Goal: Transaction & Acquisition: Purchase product/service

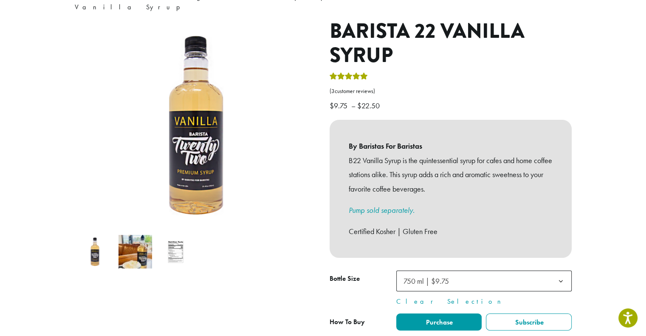
scroll to position [170, 0]
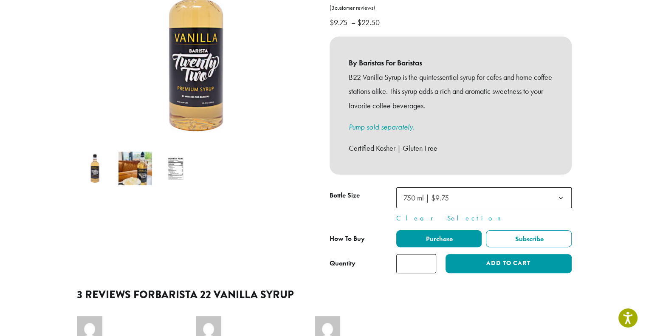
click at [466, 187] on span "750 ml | $9.75" at bounding box center [483, 197] width 175 height 21
click at [602, 171] on section "**********" at bounding box center [323, 190] width 646 height 688
click at [521, 235] on span "Subscribe" at bounding box center [529, 239] width 30 height 9
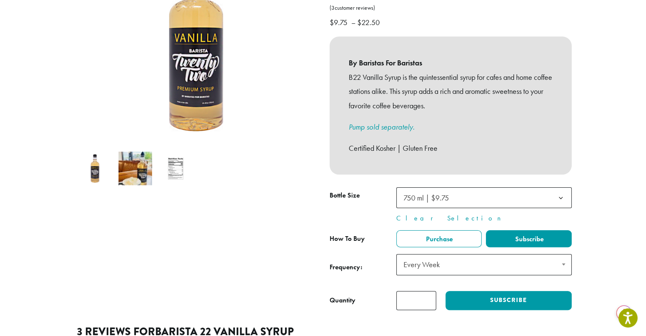
click at [506, 257] on span "Every Week" at bounding box center [483, 264] width 175 height 21
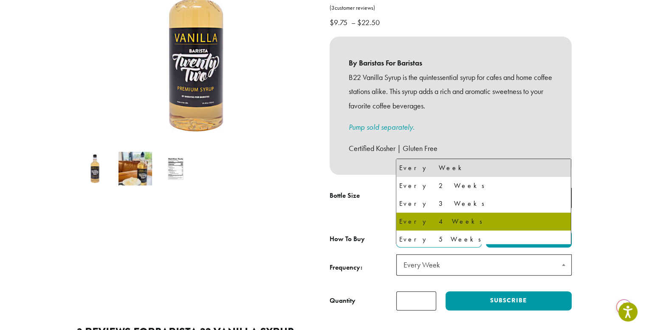
click at [608, 209] on section "**********" at bounding box center [323, 208] width 646 height 725
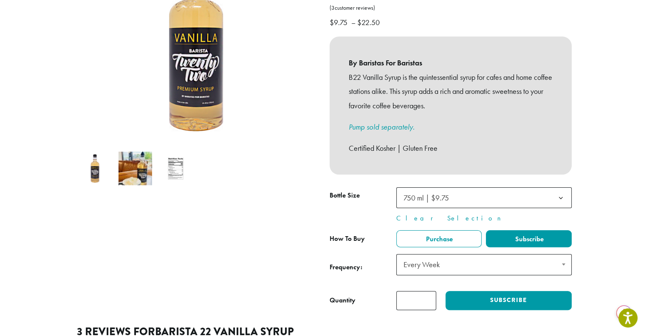
click at [424, 291] on input "*" at bounding box center [416, 300] width 40 height 19
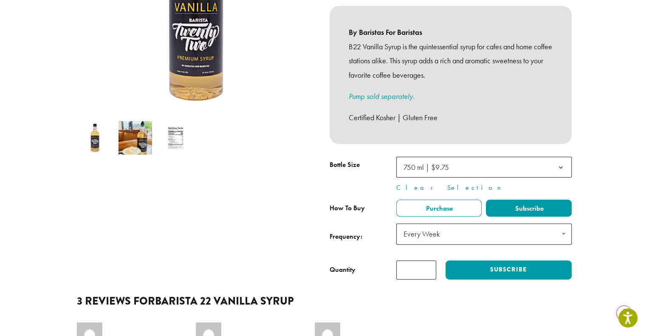
scroll to position [212, 0]
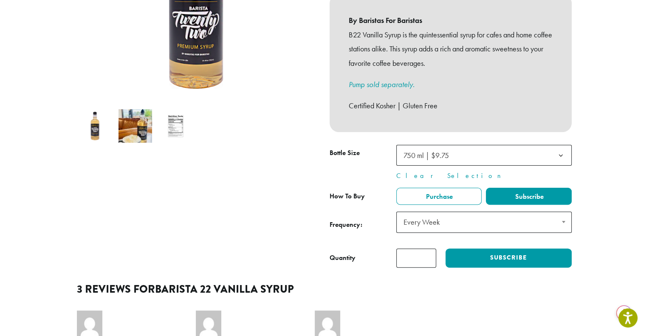
type input "*"
click at [465, 188] on label "Purchase" at bounding box center [439, 196] width 86 height 17
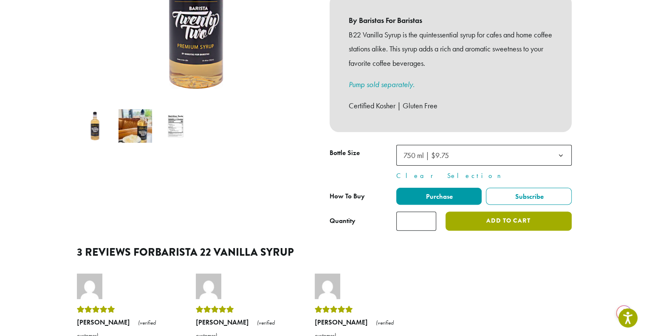
click at [484, 214] on button "Add to cart" at bounding box center [509, 221] width 126 height 19
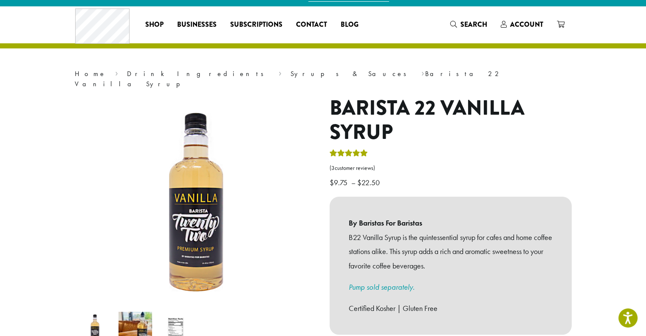
scroll to position [0, 0]
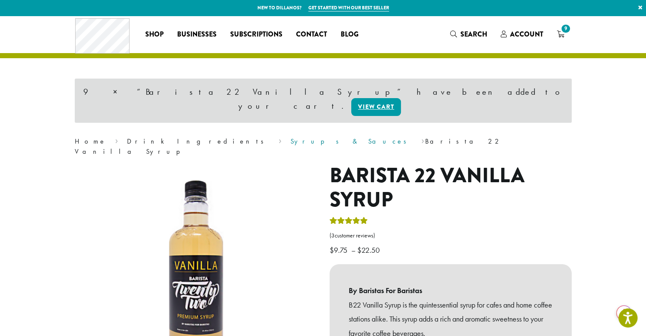
click at [291, 137] on link "Syrups & Sauces" at bounding box center [352, 141] width 122 height 9
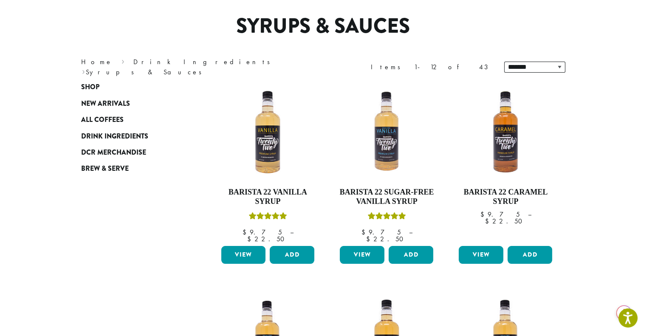
scroll to position [85, 0]
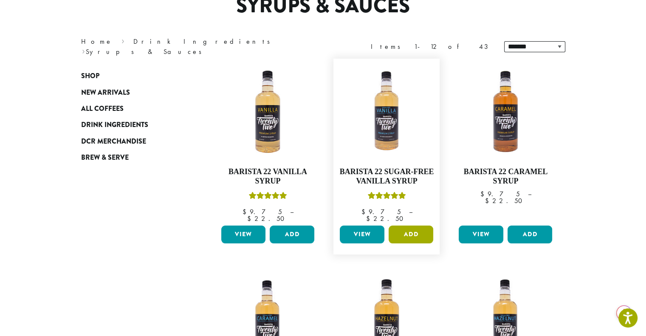
click at [396, 226] on button "Add" at bounding box center [411, 235] width 45 height 18
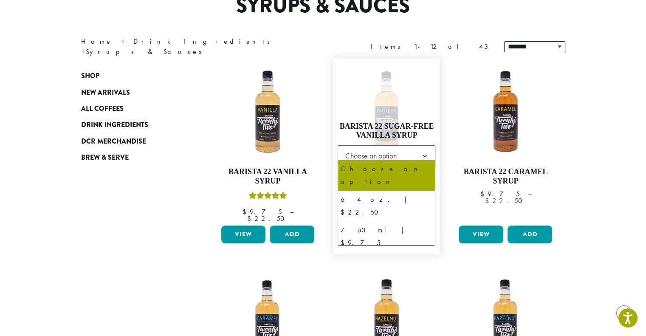
click at [368, 153] on span "Choose an option" at bounding box center [373, 155] width 63 height 17
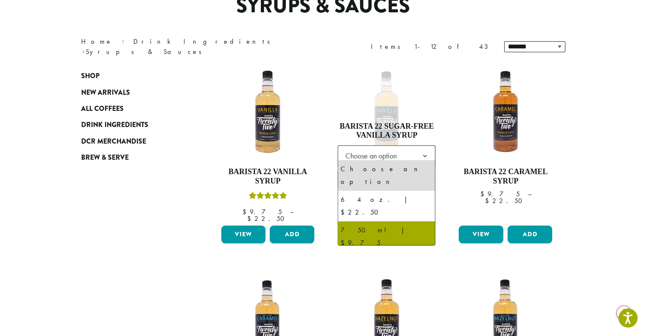
select select "******"
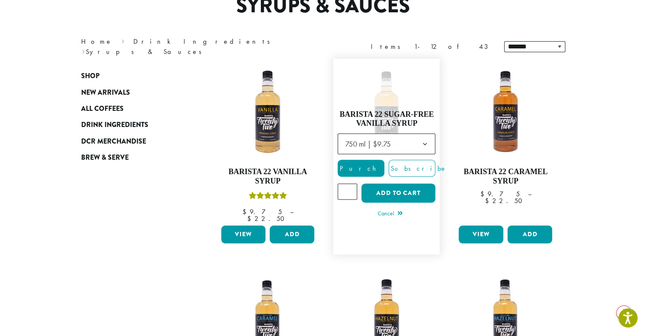
click at [350, 186] on input "*" at bounding box center [348, 192] width 20 height 16
type input "*"
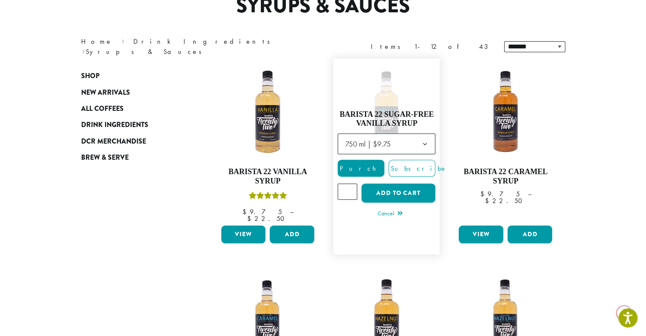
click at [350, 186] on input "*" at bounding box center [348, 192] width 20 height 16
click at [378, 186] on button "Add to cart" at bounding box center [399, 193] width 74 height 19
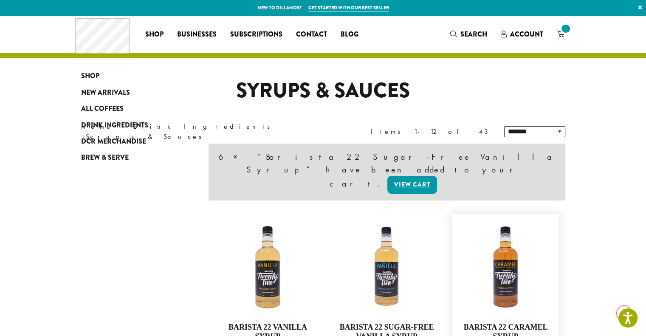
scroll to position [170, 0]
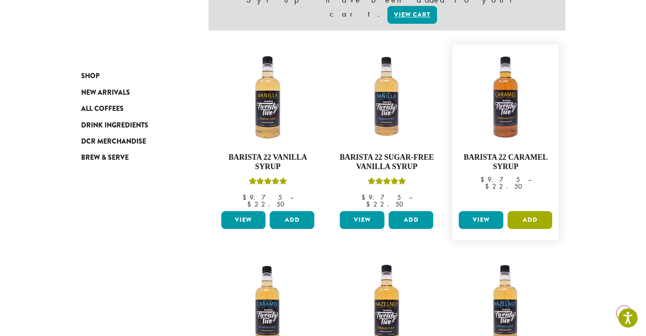
click at [534, 211] on button "Add" at bounding box center [530, 220] width 45 height 18
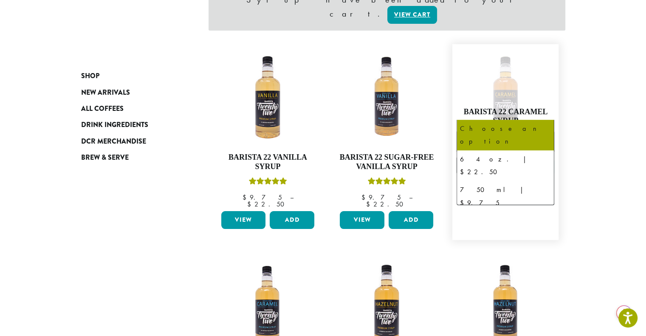
click at [521, 133] on span "Choose an option" at bounding box center [492, 141] width 63 height 17
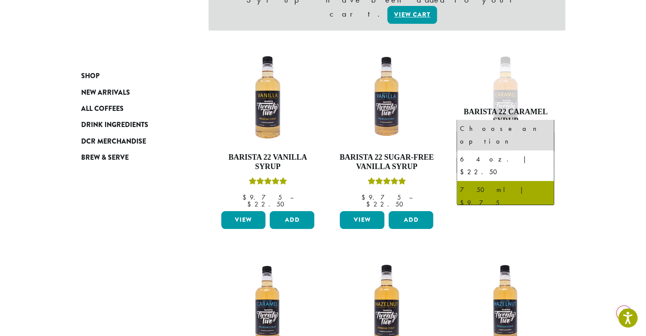
select select "******"
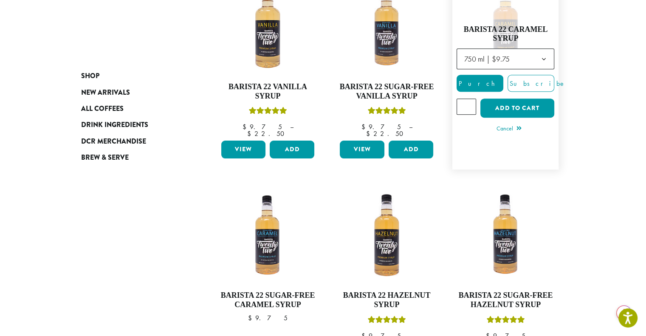
click at [471, 100] on input "*" at bounding box center [467, 107] width 20 height 16
type input "*"
click at [469, 105] on input "*" at bounding box center [467, 107] width 20 height 16
click at [498, 103] on button "Add to cart" at bounding box center [517, 108] width 74 height 19
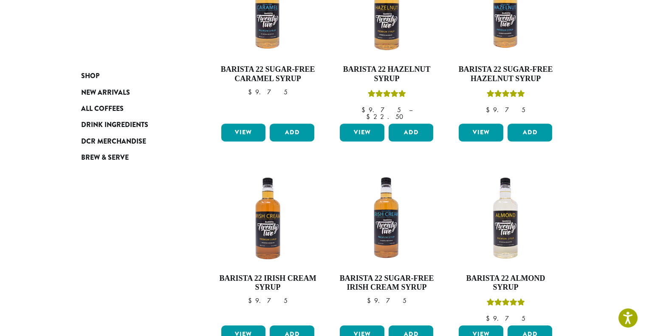
scroll to position [409, 0]
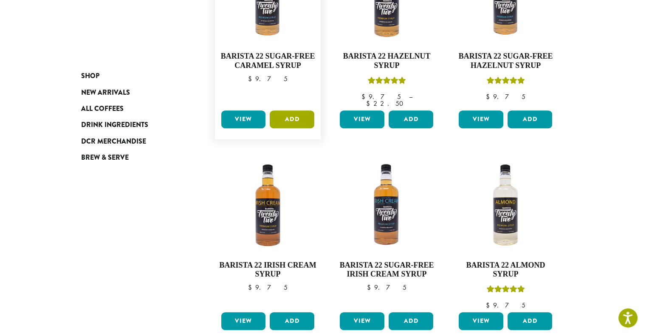
click at [288, 110] on button "Add" at bounding box center [292, 119] width 45 height 18
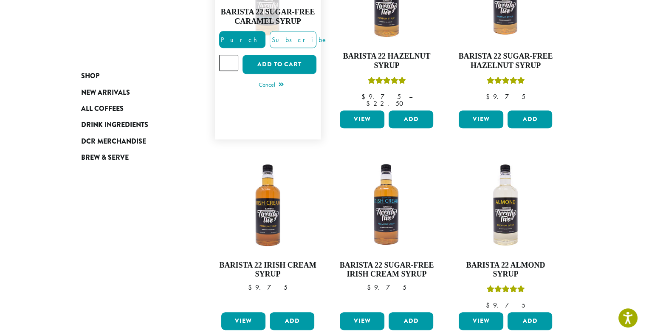
click at [231, 55] on input "*" at bounding box center [229, 63] width 20 height 16
type input "*"
click at [231, 55] on input "*" at bounding box center [229, 63] width 20 height 16
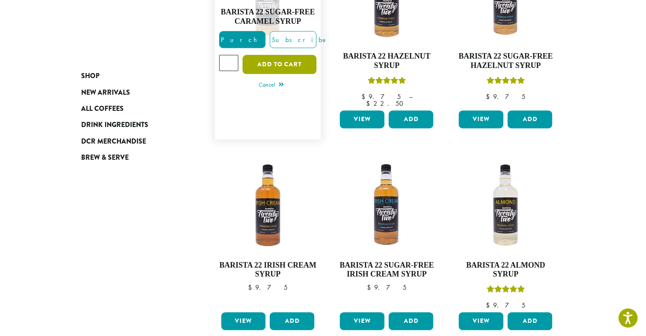
click at [258, 55] on button "Add to cart" at bounding box center [280, 64] width 74 height 19
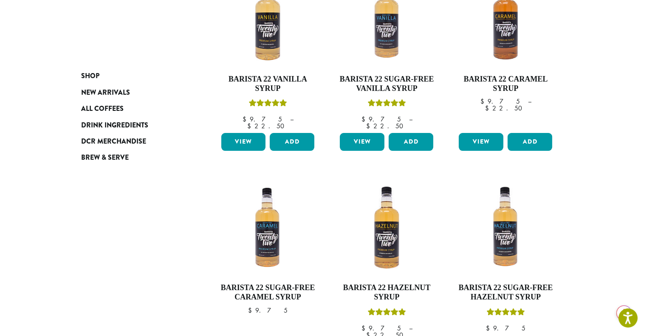
scroll to position [340, 0]
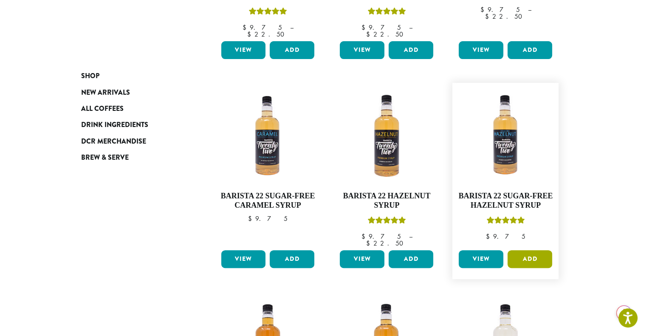
click at [531, 250] on button "Add" at bounding box center [530, 259] width 45 height 18
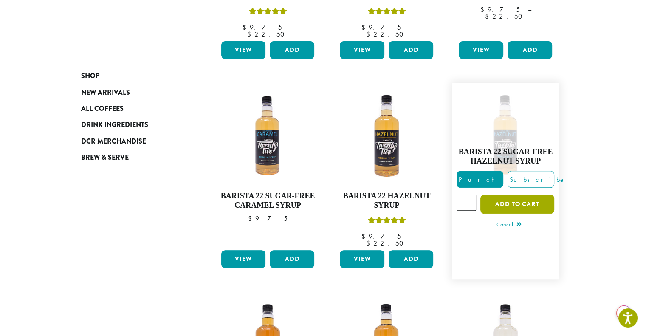
click at [514, 195] on button "Add to cart" at bounding box center [517, 204] width 74 height 19
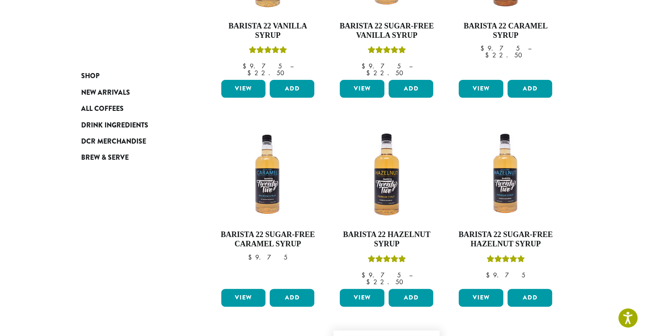
scroll to position [382, 0]
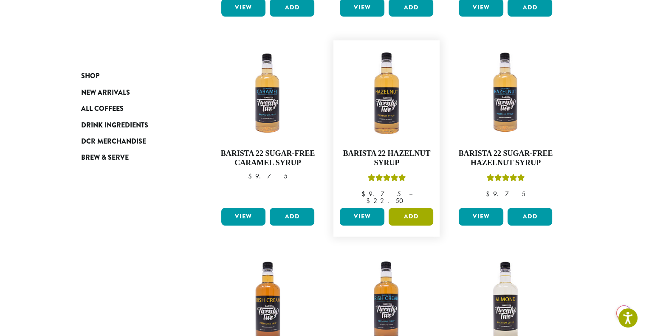
click at [406, 208] on button "Add" at bounding box center [411, 217] width 45 height 18
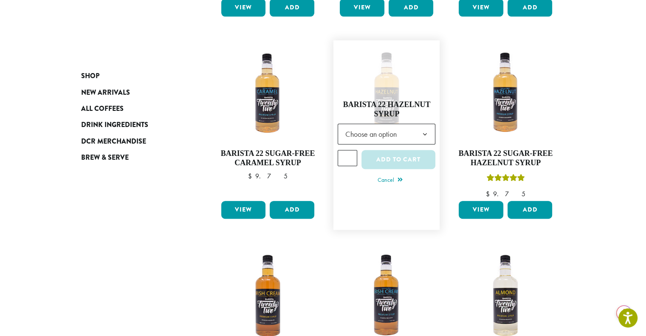
click at [404, 126] on span "Choose an option" at bounding box center [373, 134] width 63 height 17
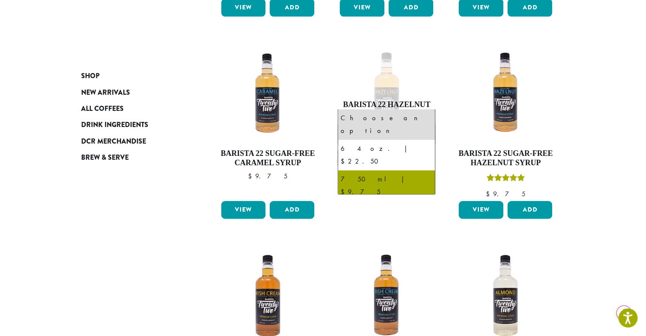
select select "******"
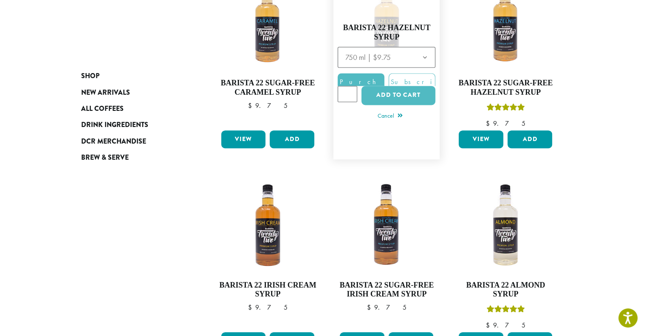
scroll to position [337, 0]
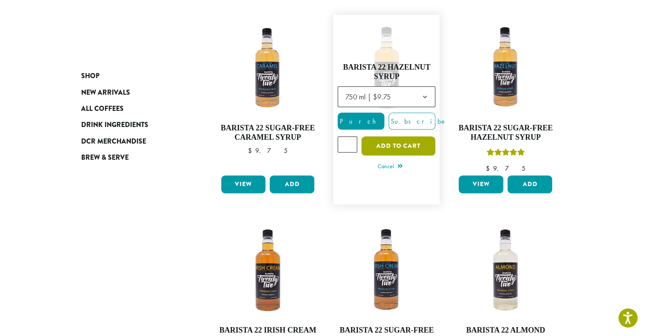
click at [402, 139] on button "Add to cart" at bounding box center [399, 145] width 74 height 19
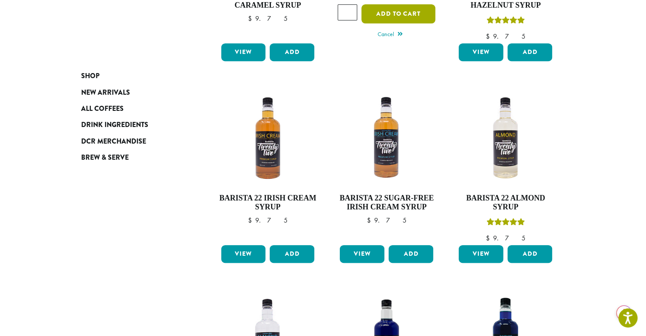
scroll to position [507, 0]
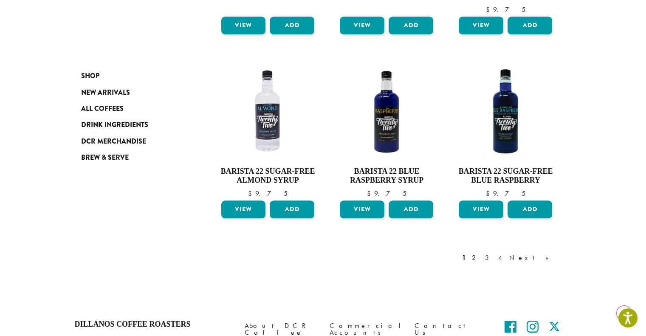
scroll to position [764, 0]
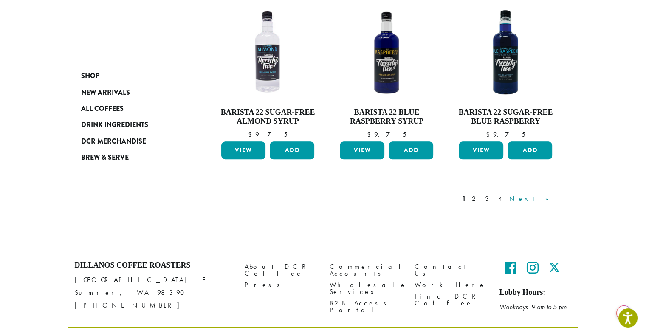
click at [543, 194] on link "Next »" at bounding box center [532, 199] width 49 height 10
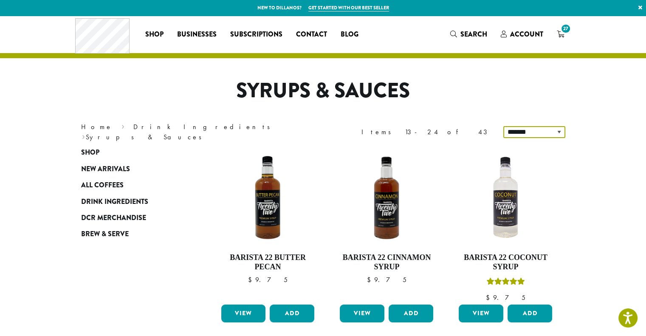
click at [523, 134] on select "**********" at bounding box center [534, 132] width 62 height 12
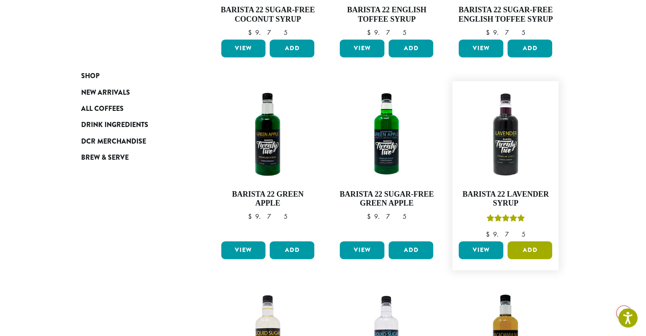
scroll to position [467, 0]
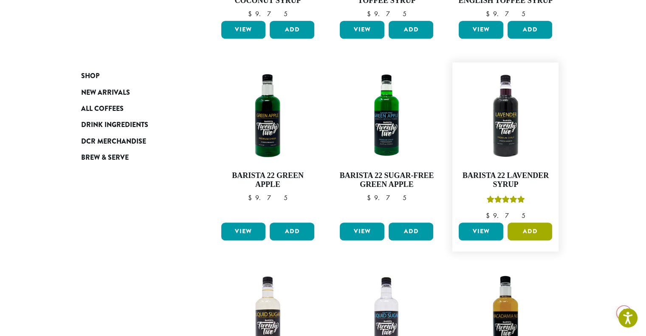
click at [529, 229] on button "Add" at bounding box center [530, 232] width 45 height 18
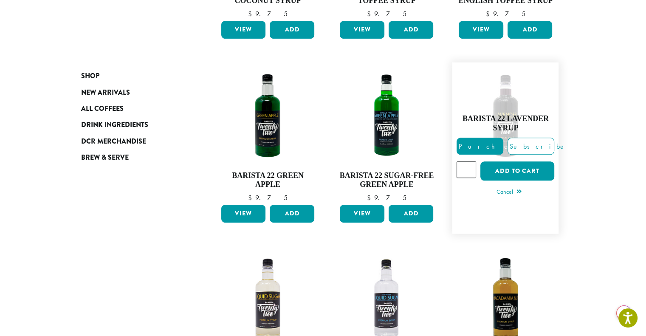
click at [469, 166] on input "*" at bounding box center [467, 169] width 20 height 16
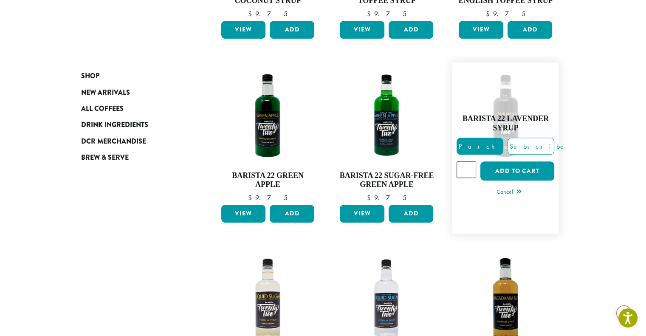
click at [469, 166] on input "*" at bounding box center [467, 169] width 20 height 16
type input "*"
click at [469, 166] on input "*" at bounding box center [467, 169] width 20 height 16
click at [500, 168] on button "Add to cart" at bounding box center [517, 170] width 74 height 19
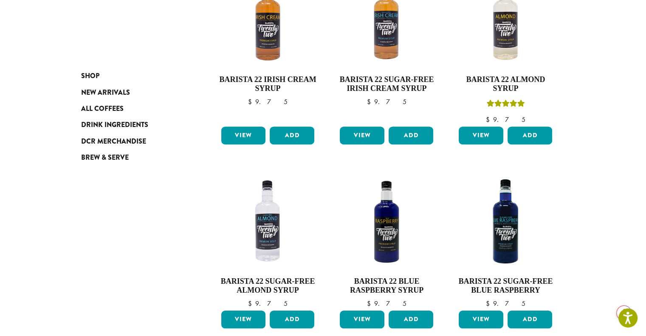
scroll to position [770, 0]
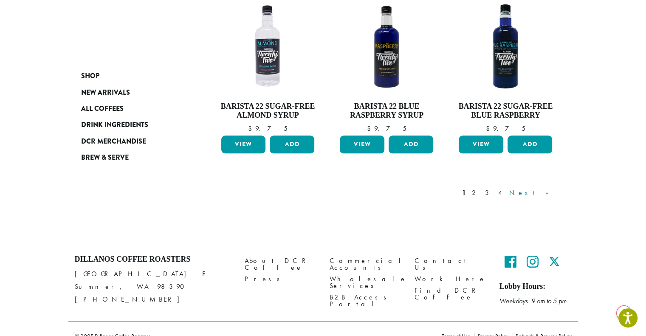
click at [547, 188] on link "Next »" at bounding box center [532, 193] width 49 height 10
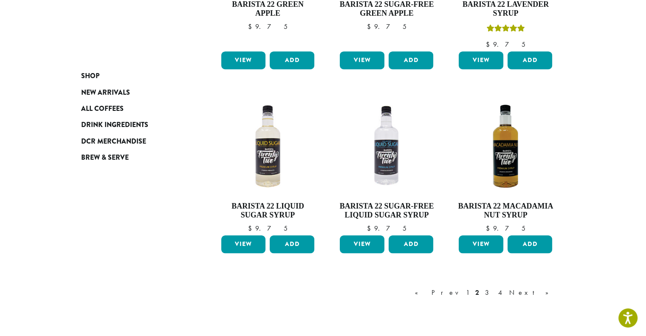
scroll to position [647, 0]
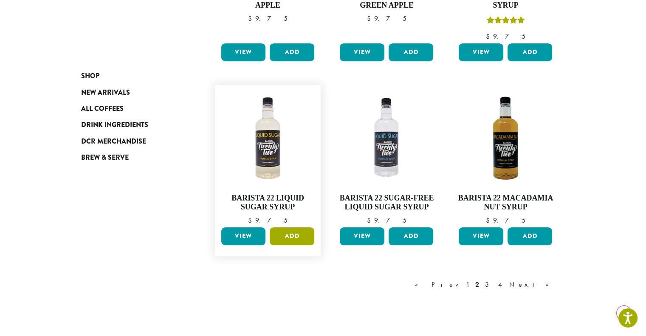
click at [289, 232] on button "Add" at bounding box center [292, 236] width 45 height 18
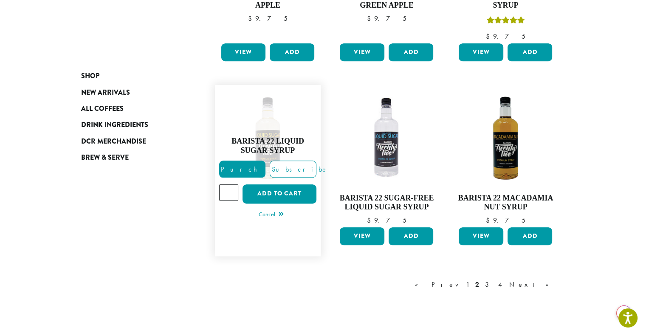
click at [231, 188] on input "*" at bounding box center [229, 192] width 20 height 16
type input "*"
click at [231, 188] on input "*" at bounding box center [229, 192] width 20 height 16
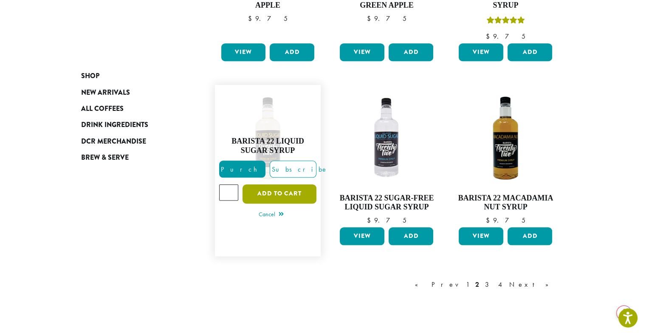
click at [257, 190] on button "Add to cart" at bounding box center [280, 193] width 74 height 19
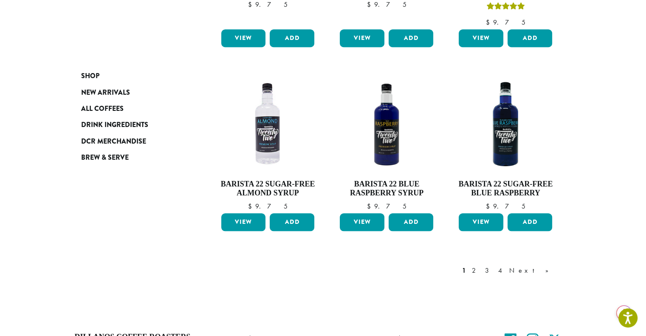
scroll to position [766, 0]
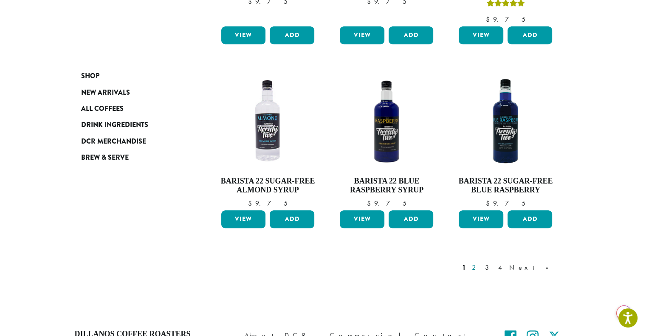
click at [481, 263] on link "2" at bounding box center [475, 268] width 11 height 10
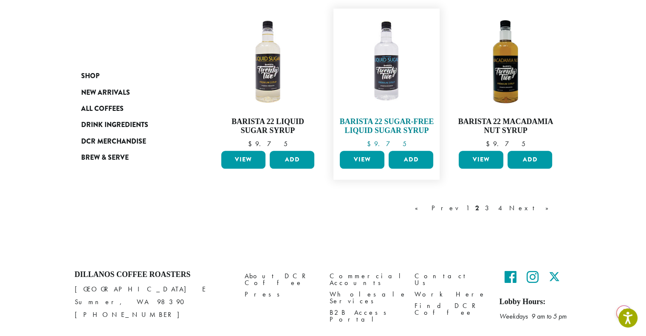
scroll to position [752, 0]
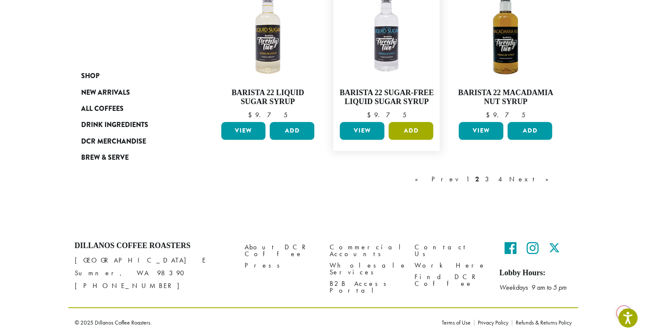
click at [419, 133] on button "Add" at bounding box center [411, 131] width 45 height 18
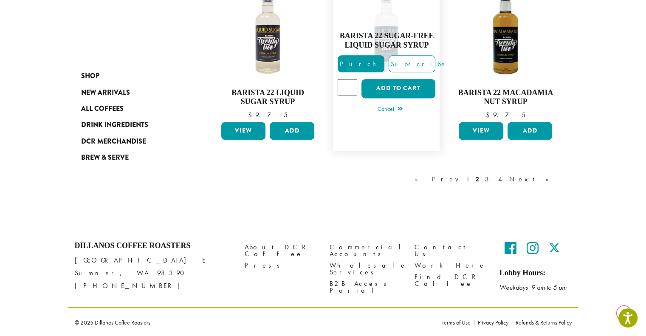
click at [349, 84] on input "*" at bounding box center [348, 87] width 20 height 16
click at [350, 85] on input "*" at bounding box center [348, 87] width 20 height 16
type input "*"
click at [350, 85] on input "*" at bounding box center [348, 87] width 20 height 16
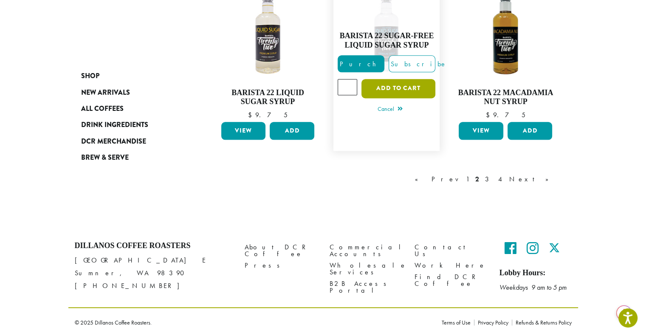
click at [382, 85] on button "Add to cart" at bounding box center [399, 88] width 74 height 19
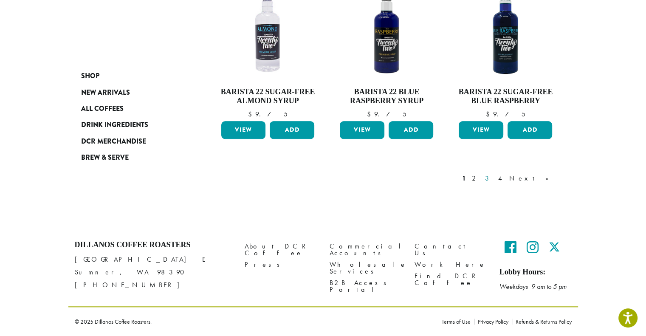
scroll to position [770, 0]
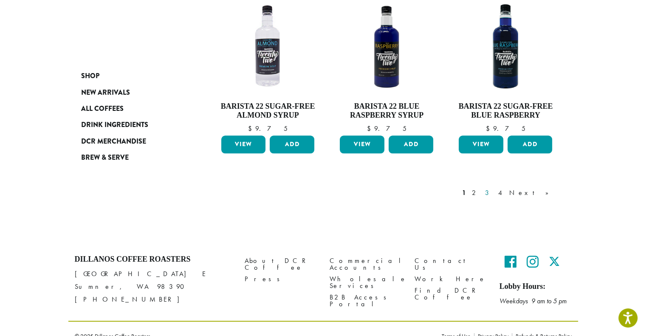
click at [494, 188] on link "3" at bounding box center [488, 193] width 11 height 10
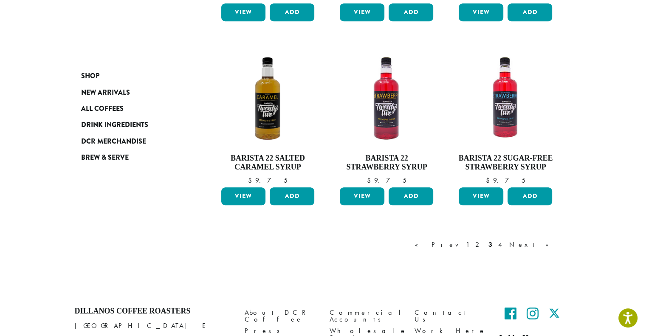
scroll to position [689, 0]
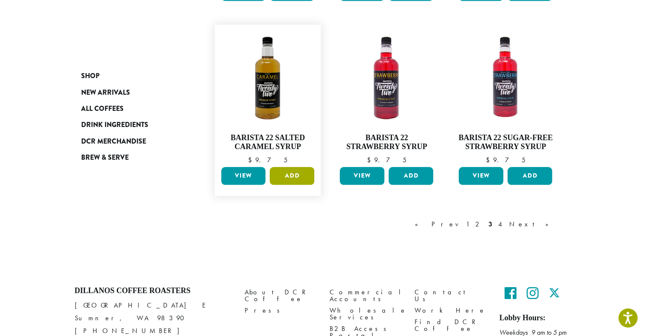
click at [290, 177] on button "Add" at bounding box center [292, 176] width 45 height 18
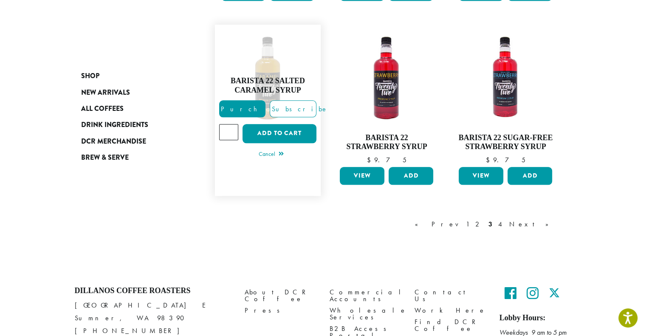
click at [231, 129] on input "*" at bounding box center [229, 132] width 20 height 16
type input "*"
click at [231, 129] on input "*" at bounding box center [229, 132] width 20 height 16
click at [254, 131] on button "Add to cart" at bounding box center [280, 133] width 74 height 19
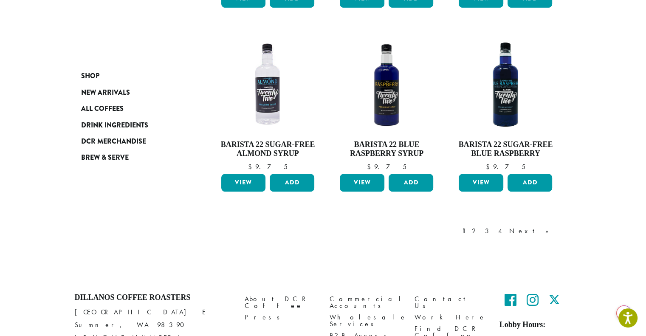
scroll to position [814, 0]
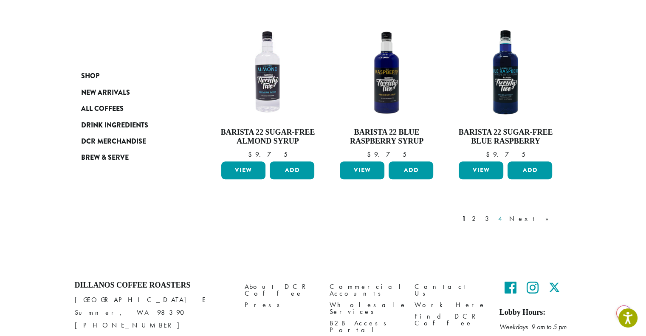
click at [505, 214] on link "4" at bounding box center [501, 219] width 8 height 10
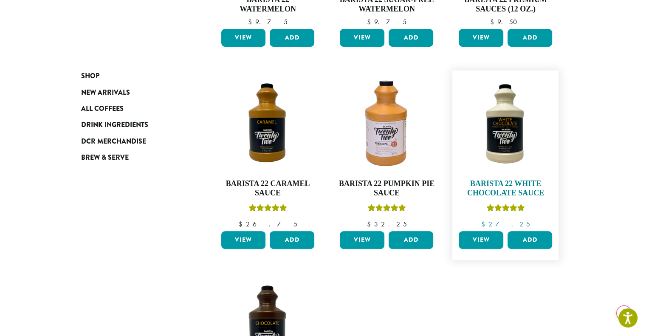
scroll to position [267, 0]
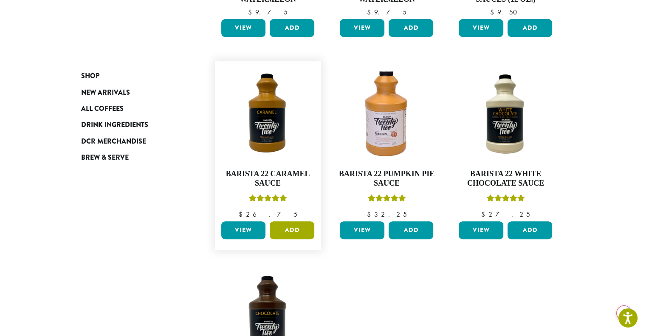
click at [294, 228] on button "Add" at bounding box center [292, 230] width 45 height 18
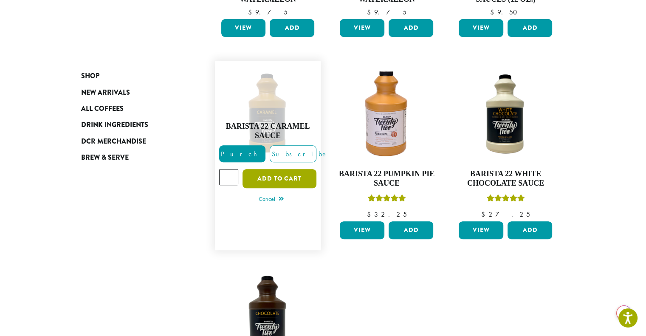
click at [303, 174] on button "Add to cart" at bounding box center [280, 178] width 74 height 19
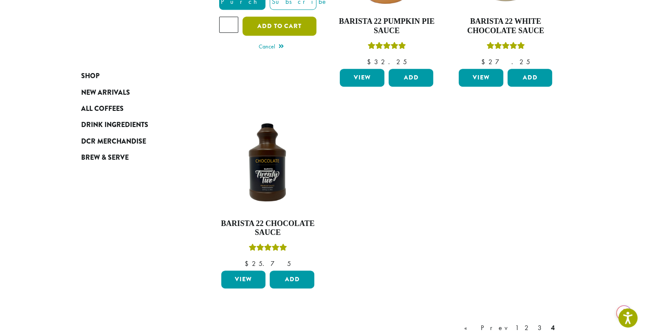
scroll to position [437, 0]
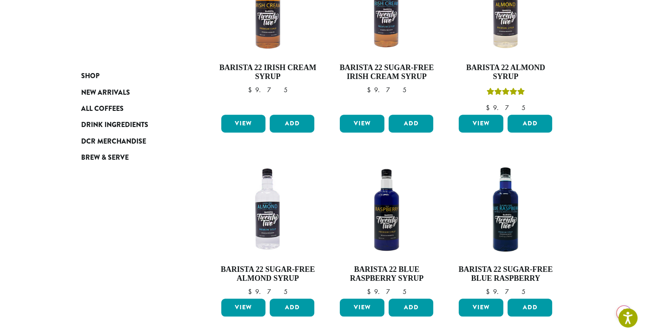
scroll to position [765, 0]
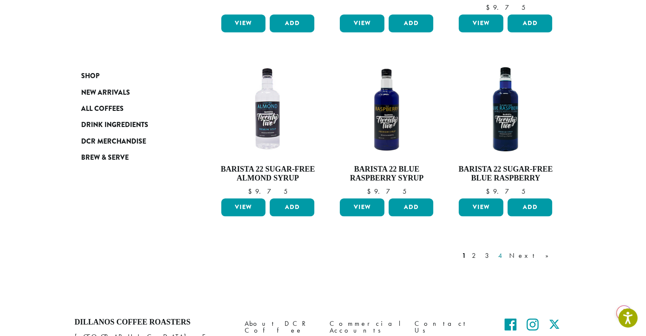
click at [505, 251] on link "4" at bounding box center [501, 256] width 8 height 10
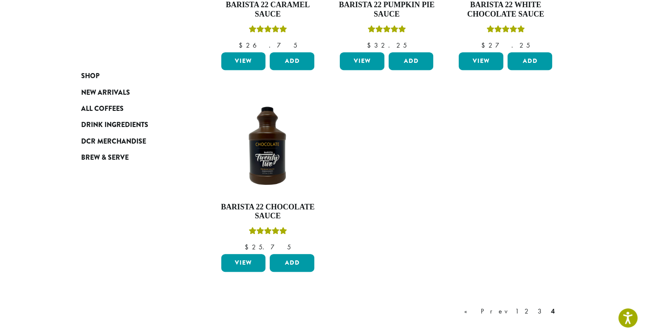
scroll to position [477, 0]
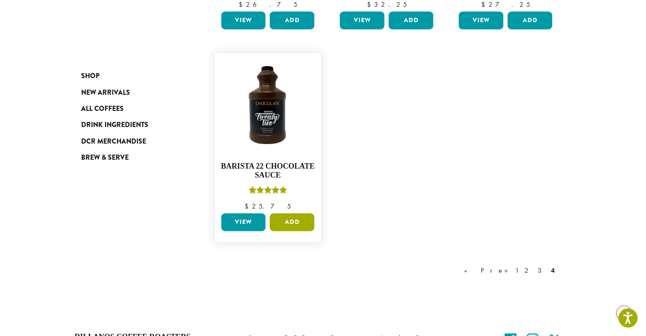
click at [298, 220] on button "Add" at bounding box center [292, 222] width 45 height 18
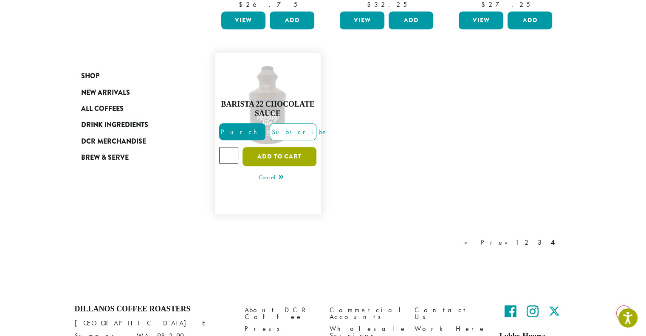
click at [294, 158] on button "Add to cart" at bounding box center [280, 156] width 74 height 19
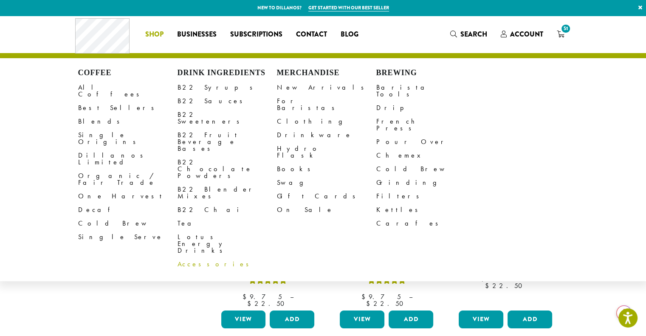
click at [198, 257] on link "Accessories" at bounding box center [227, 264] width 99 height 14
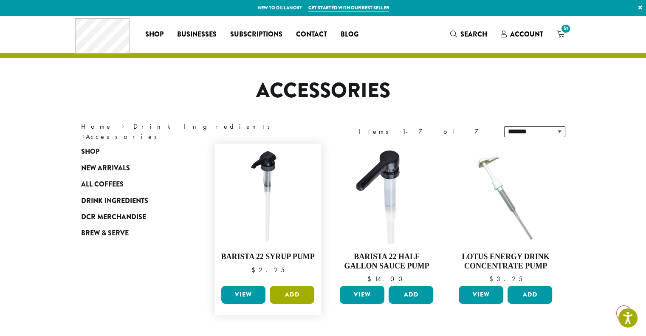
click at [295, 295] on button "Add" at bounding box center [292, 295] width 45 height 18
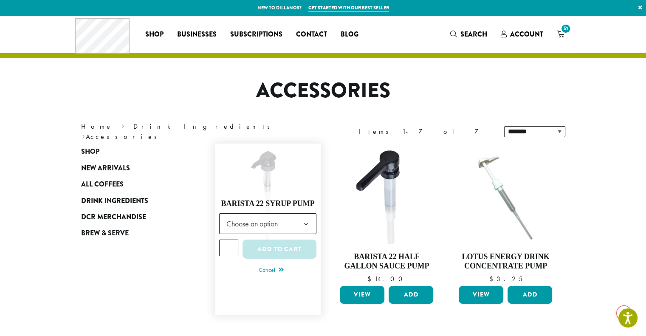
click at [271, 224] on span "Choose an option" at bounding box center [254, 223] width 63 height 17
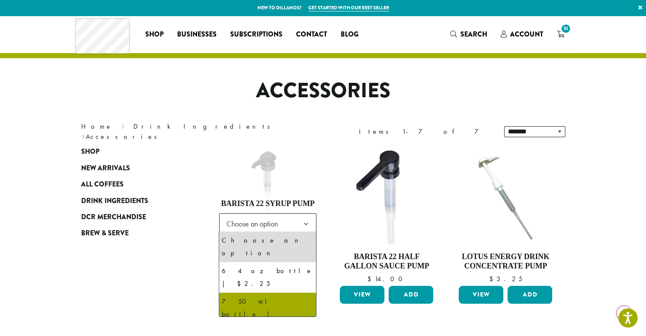
select select "**********"
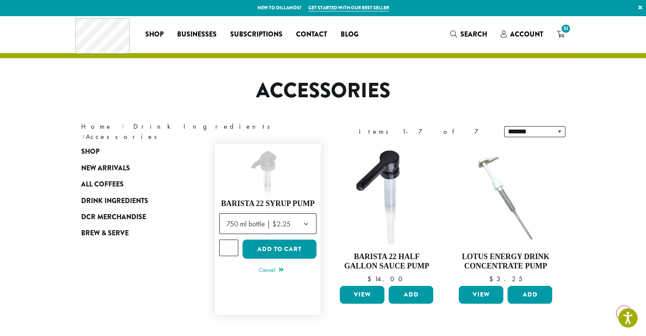
click at [231, 246] on input "*" at bounding box center [229, 248] width 20 height 16
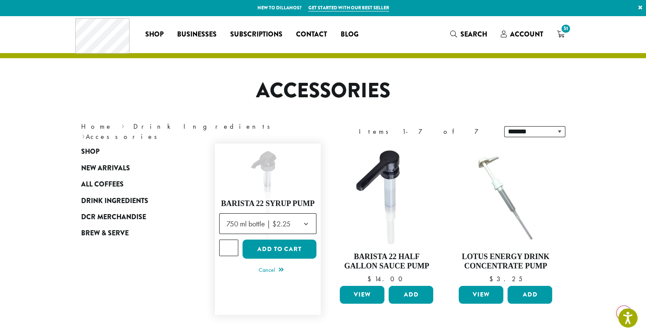
click at [231, 246] on input "*" at bounding box center [229, 248] width 20 height 16
type input "**"
click at [231, 246] on input "**" at bounding box center [229, 248] width 20 height 16
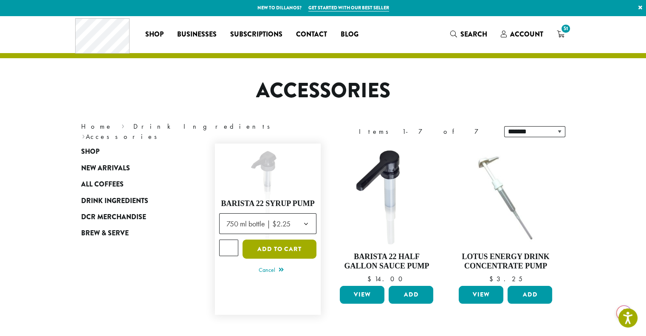
click at [261, 248] on button "Add to cart" at bounding box center [280, 249] width 74 height 19
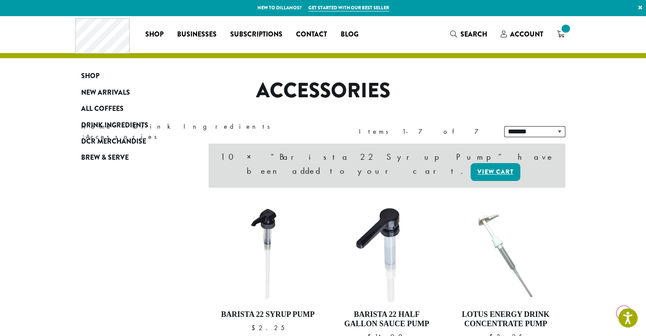
scroll to position [127, 0]
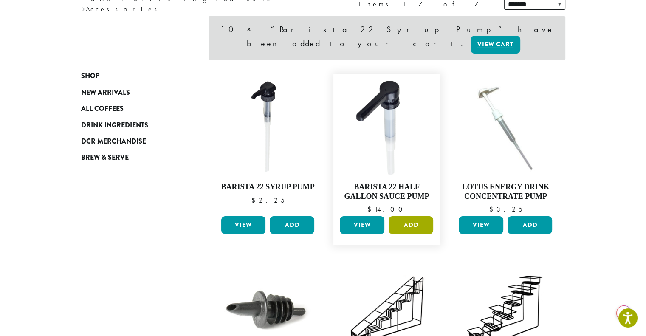
click at [412, 216] on button "Add" at bounding box center [411, 225] width 45 height 18
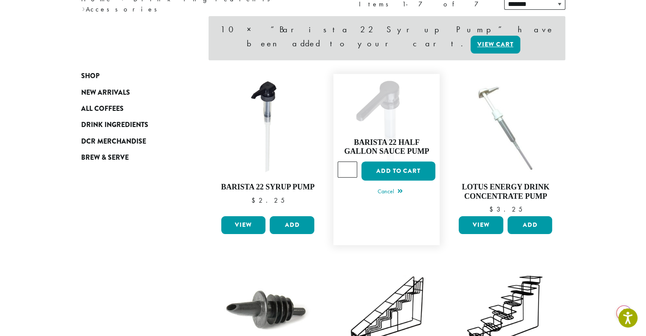
click at [349, 161] on input "*" at bounding box center [348, 169] width 20 height 16
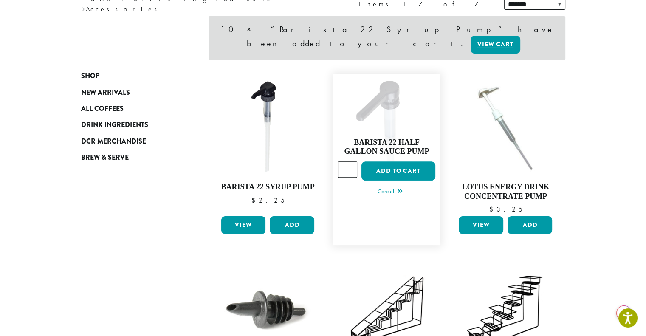
click at [349, 161] on input "*" at bounding box center [348, 169] width 20 height 16
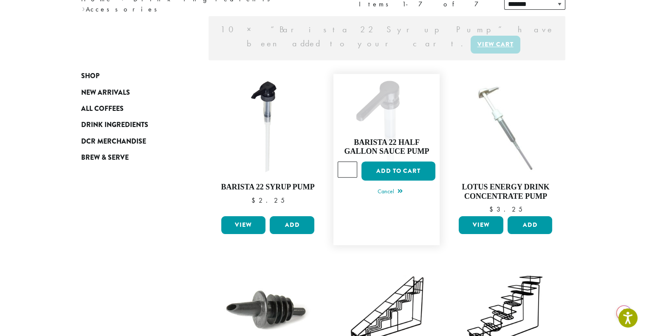
click at [349, 161] on input "*" at bounding box center [348, 169] width 20 height 16
type input "*"
click at [349, 161] on input "*" at bounding box center [348, 169] width 20 height 16
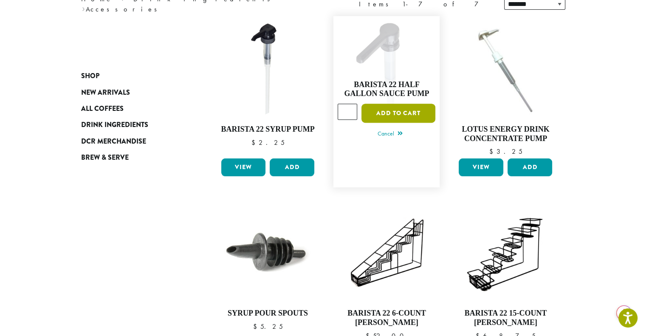
click at [391, 110] on button "Add to cart" at bounding box center [399, 113] width 74 height 19
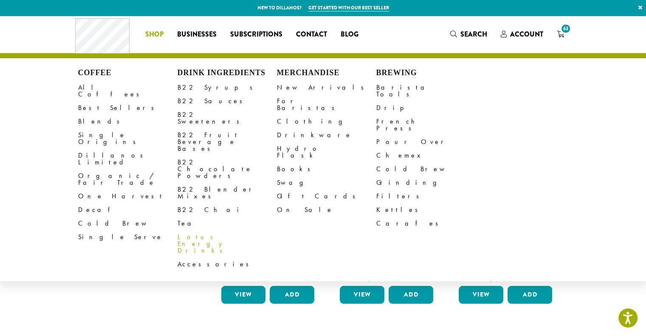
click at [209, 230] on link "Lotus Energy Drinks" at bounding box center [227, 243] width 99 height 27
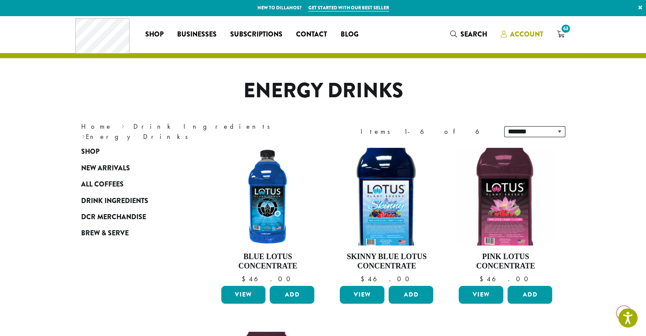
click at [532, 32] on span "Account" at bounding box center [526, 34] width 33 height 10
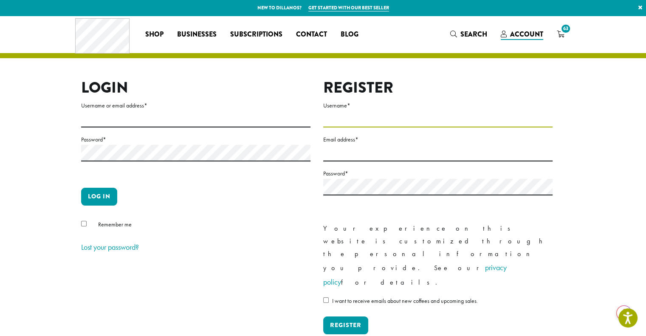
click at [338, 119] on input "Username *" at bounding box center [437, 119] width 229 height 17
type input "*********"
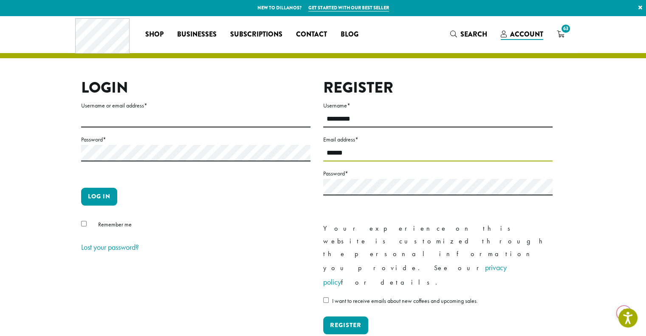
type input "**********"
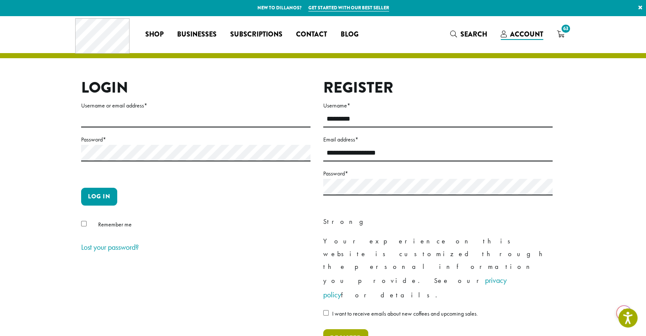
click at [341, 329] on button "Register" at bounding box center [345, 338] width 45 height 18
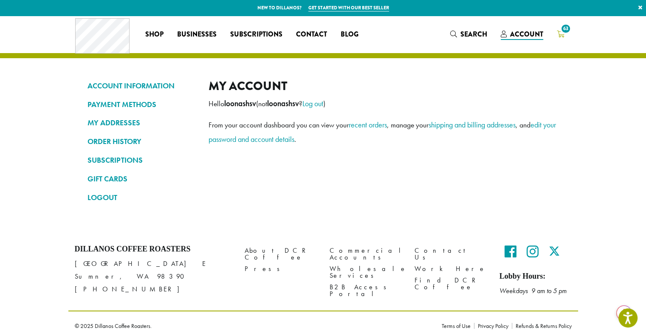
click at [560, 34] on icon "63" at bounding box center [561, 34] width 8 height 7
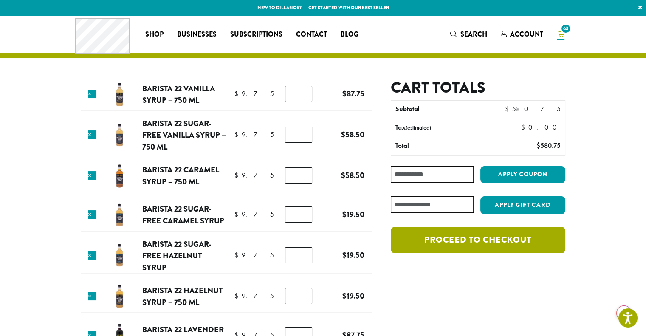
click at [469, 246] on link "Proceed to checkout" at bounding box center [478, 240] width 174 height 26
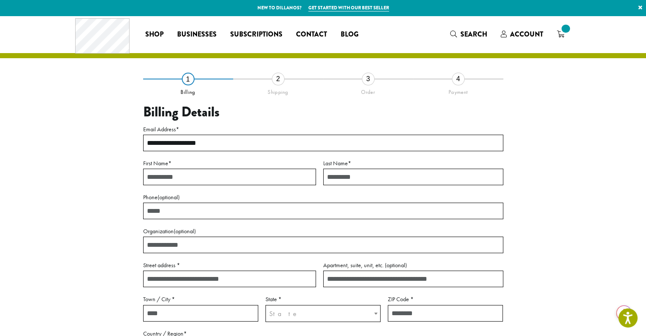
click at [222, 140] on input "**********" at bounding box center [323, 143] width 360 height 17
click at [249, 176] on input "First Name *" at bounding box center [229, 177] width 173 height 17
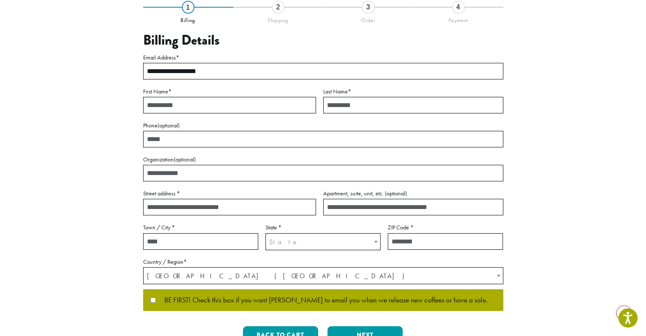
scroll to position [85, 0]
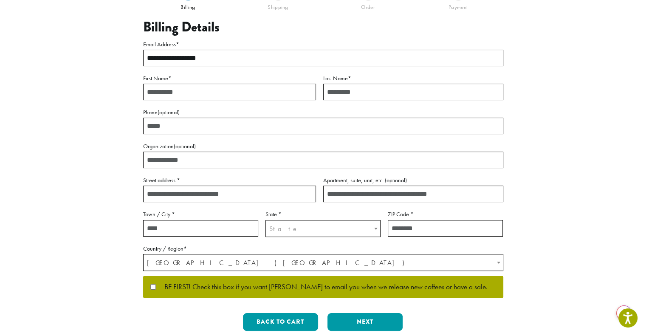
click at [172, 197] on input "Street address *" at bounding box center [229, 194] width 173 height 17
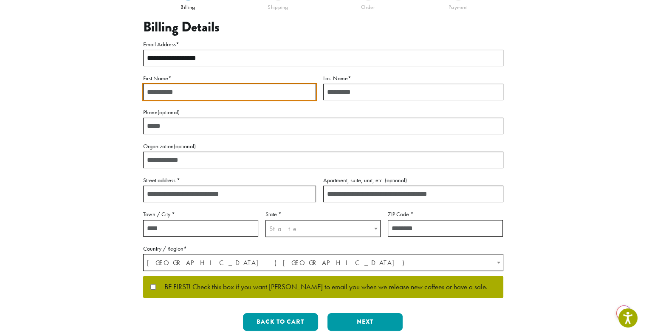
type input "**********"
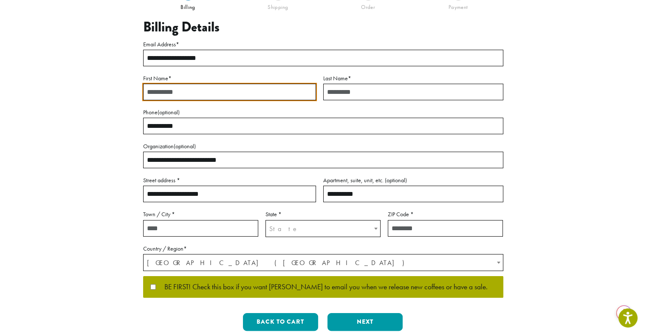
type input "**********"
select select "**"
type input "*****"
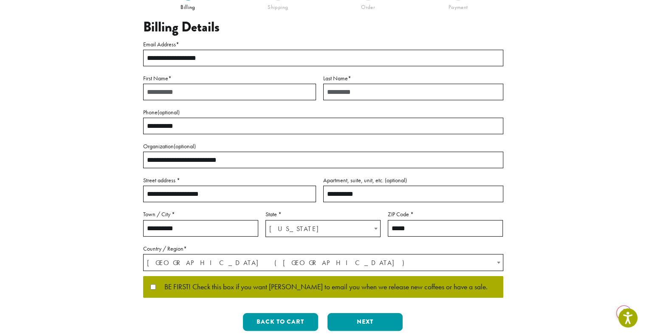
click at [224, 94] on input "First Name *" at bounding box center [229, 92] width 173 height 17
type input "*****"
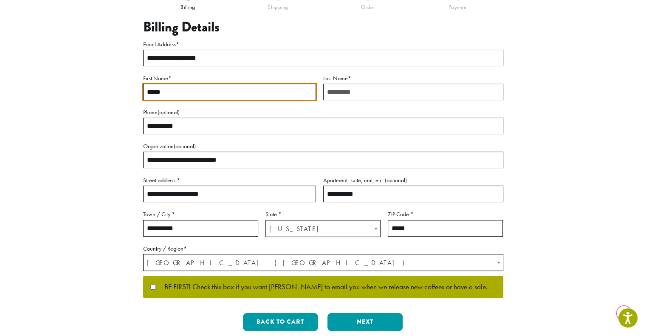
type input "*****"
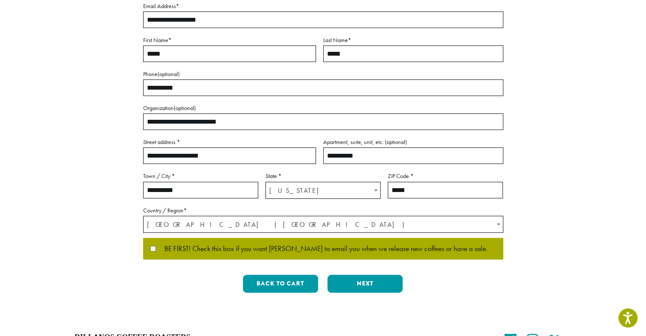
scroll to position [170, 0]
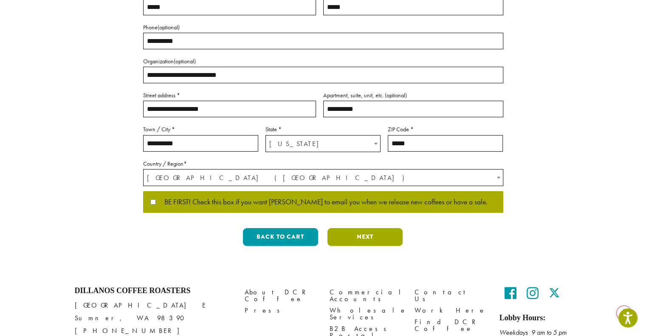
click at [347, 240] on button "Next" at bounding box center [365, 237] width 75 height 18
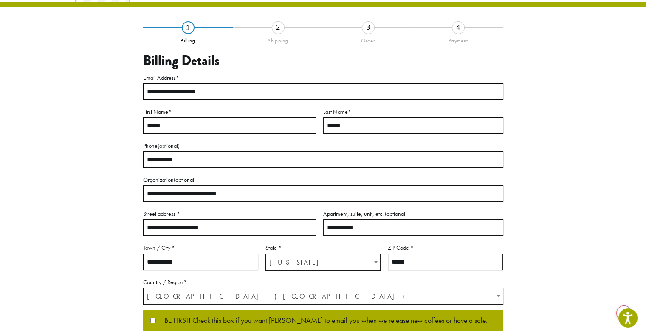
scroll to position [22, 0]
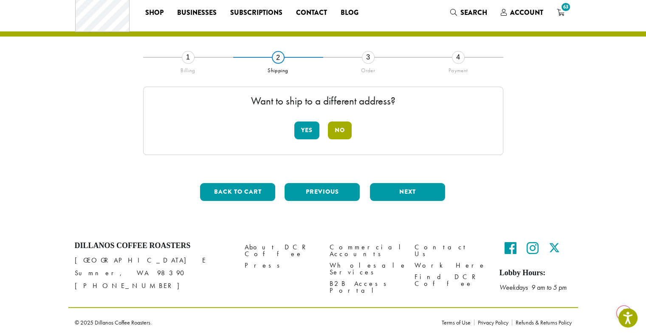
click at [335, 134] on button "No" at bounding box center [340, 131] width 24 height 18
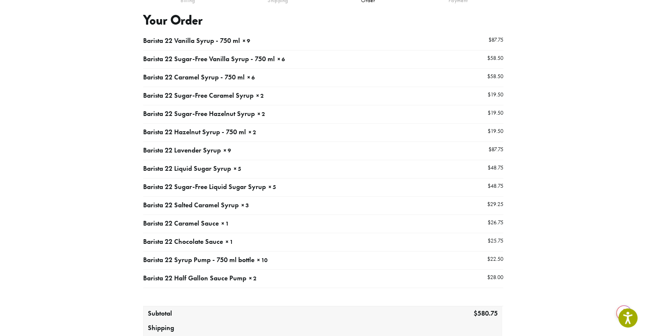
scroll to position [234, 0]
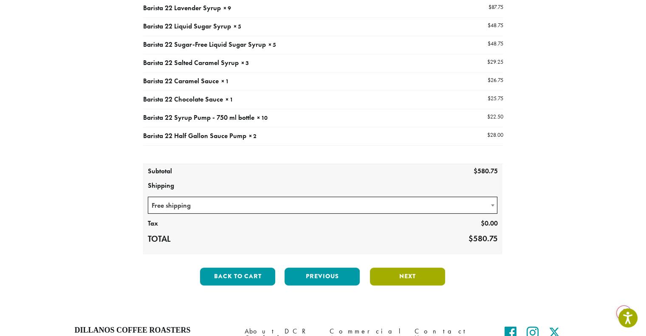
click at [395, 271] on button "Next" at bounding box center [407, 277] width 75 height 18
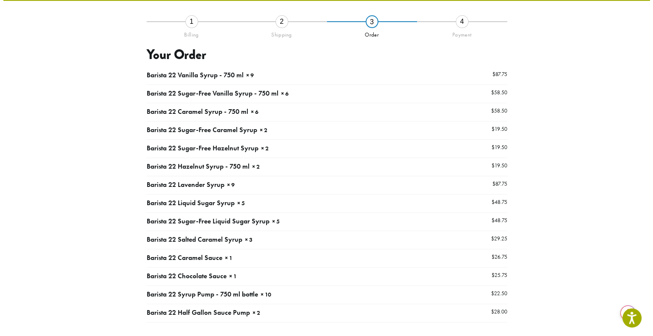
scroll to position [48, 0]
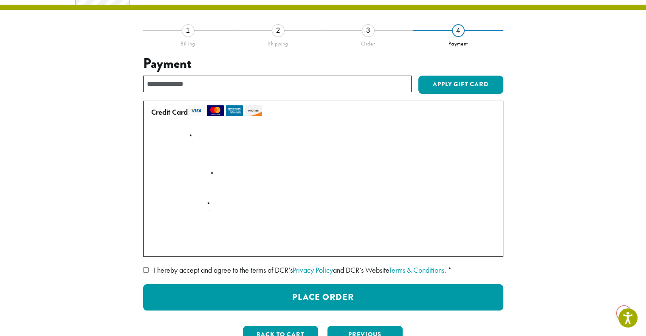
click at [212, 244] on label "Securely Save to Account" at bounding box center [194, 242] width 75 height 10
click at [212, 269] on span "I hereby accept and agree to the terms of DCR’s Privacy Policy and DCR’s Websit…" at bounding box center [300, 270] width 292 height 10
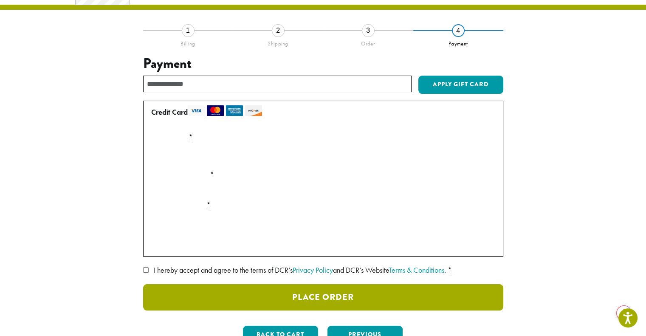
click at [336, 297] on button "Place Order" at bounding box center [323, 297] width 360 height 26
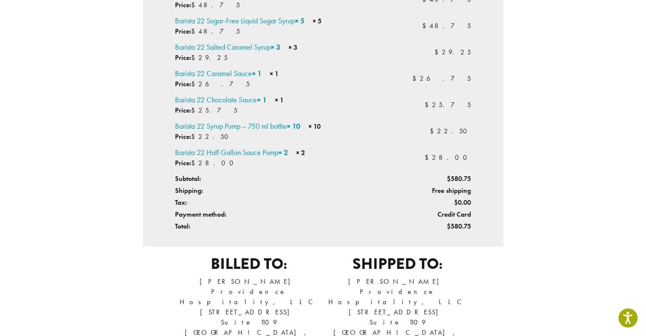
scroll to position [467, 0]
